Goal: Information Seeking & Learning: Check status

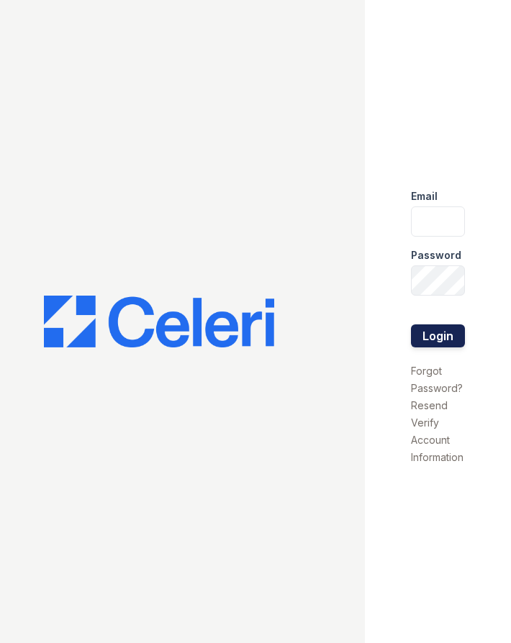
type input "[EMAIL_ADDRESS][DOMAIN_NAME]"
drag, startPoint x: 448, startPoint y: 332, endPoint x: 461, endPoint y: 330, distance: 12.6
click at [448, 332] on button "Login" at bounding box center [438, 336] width 54 height 23
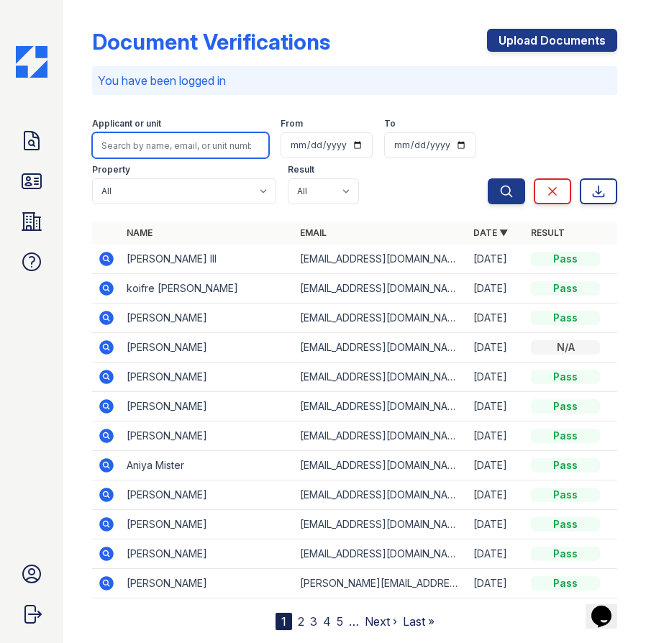
click at [174, 142] on input "search" at bounding box center [180, 145] width 177 height 26
type input "Gior"
click at [488, 178] on button "Search" at bounding box center [506, 191] width 37 height 26
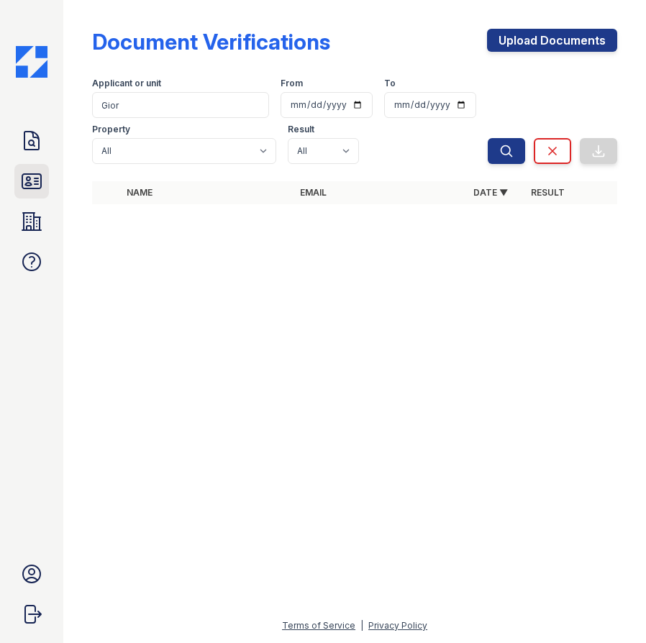
drag, startPoint x: 6, startPoint y: 184, endPoint x: 24, endPoint y: 181, distance: 18.2
click at [6, 184] on div "Doc Verifications ID Verifications Properties FAQ Claudia Avenue Avenue One Acc…" at bounding box center [31, 321] width 63 height 643
click at [32, 180] on icon at bounding box center [31, 181] width 23 height 23
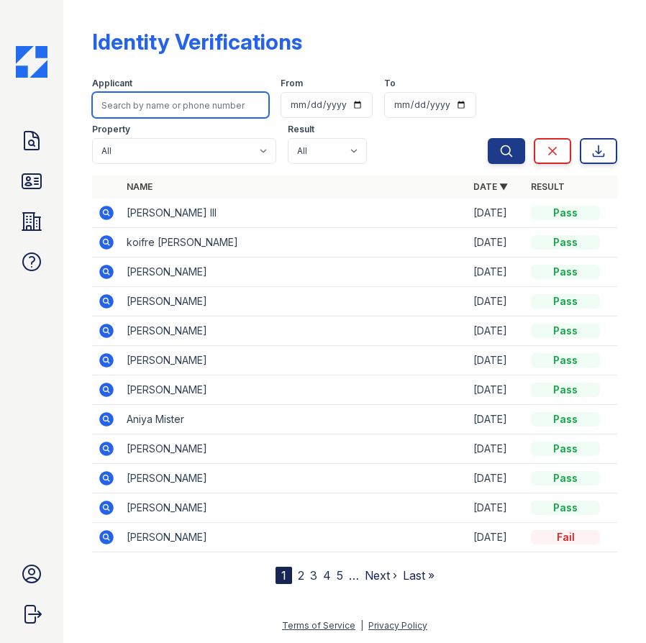
click at [155, 102] on input "search" at bounding box center [180, 105] width 177 height 26
type input "Gio"
click at [488, 138] on button "Search" at bounding box center [506, 151] width 37 height 26
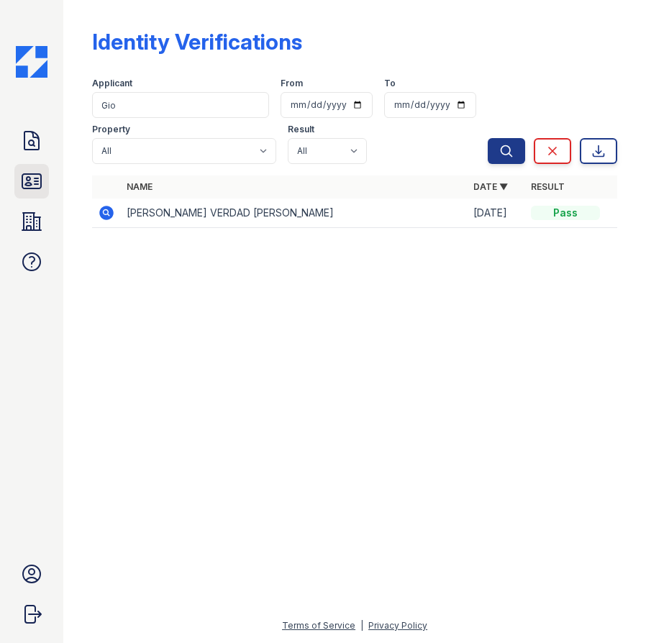
click at [34, 181] on icon at bounding box center [31, 181] width 19 height 14
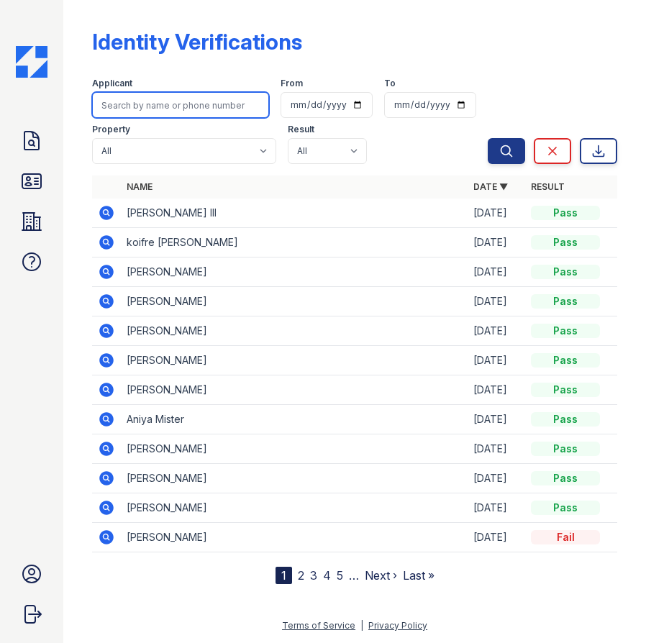
click at [214, 106] on input "search" at bounding box center [180, 105] width 177 height 26
type input "Eliose"
click at [488, 138] on button "Search" at bounding box center [506, 151] width 37 height 26
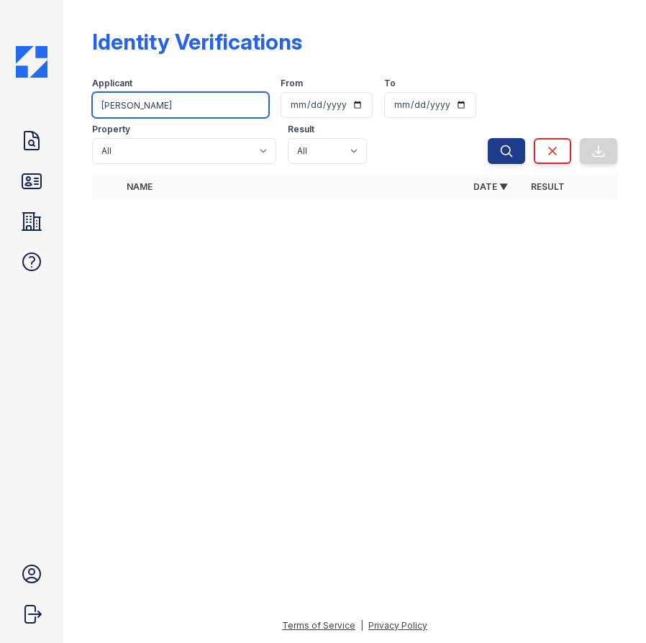
click at [184, 110] on input "Eliose" at bounding box center [180, 105] width 177 height 26
drag, startPoint x: 160, startPoint y: 110, endPoint x: 107, endPoint y: 110, distance: 53.3
click at [107, 110] on input "Eliose" at bounding box center [180, 105] width 177 height 26
type input "Elo"
click at [488, 138] on button "Search" at bounding box center [506, 151] width 37 height 26
